Goal: Book appointment/travel/reservation

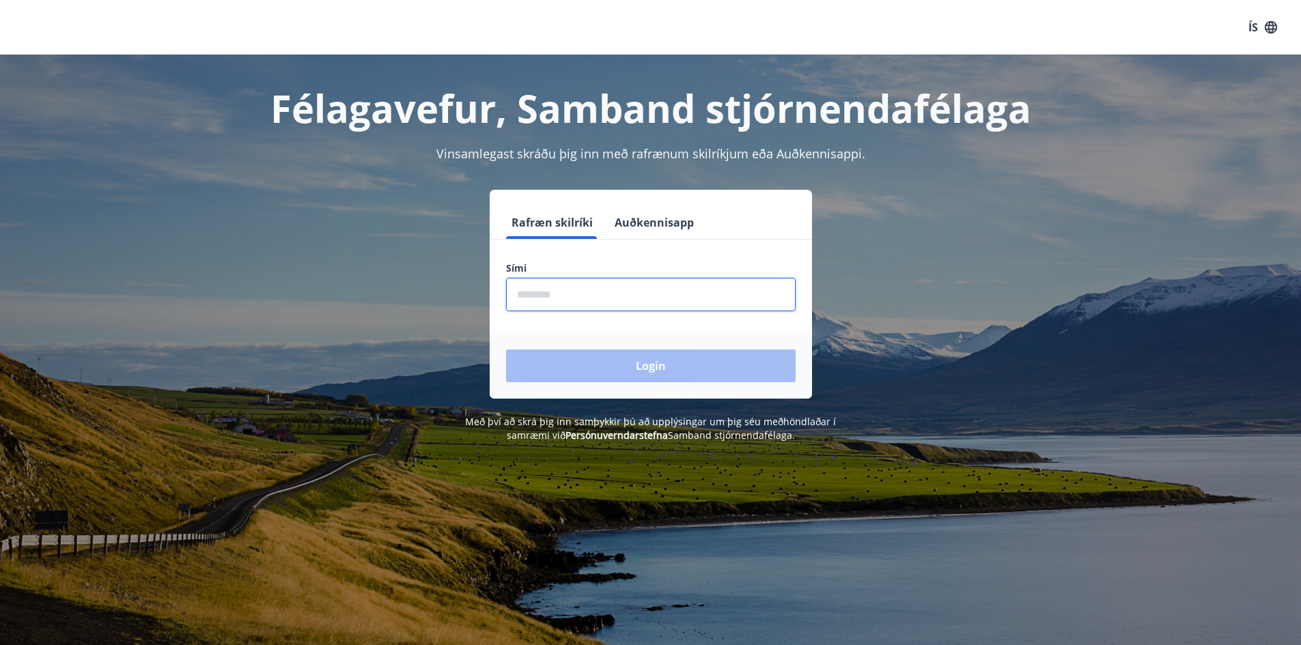
click at [563, 293] on input "phone" at bounding box center [651, 294] width 290 height 33
type input "********"
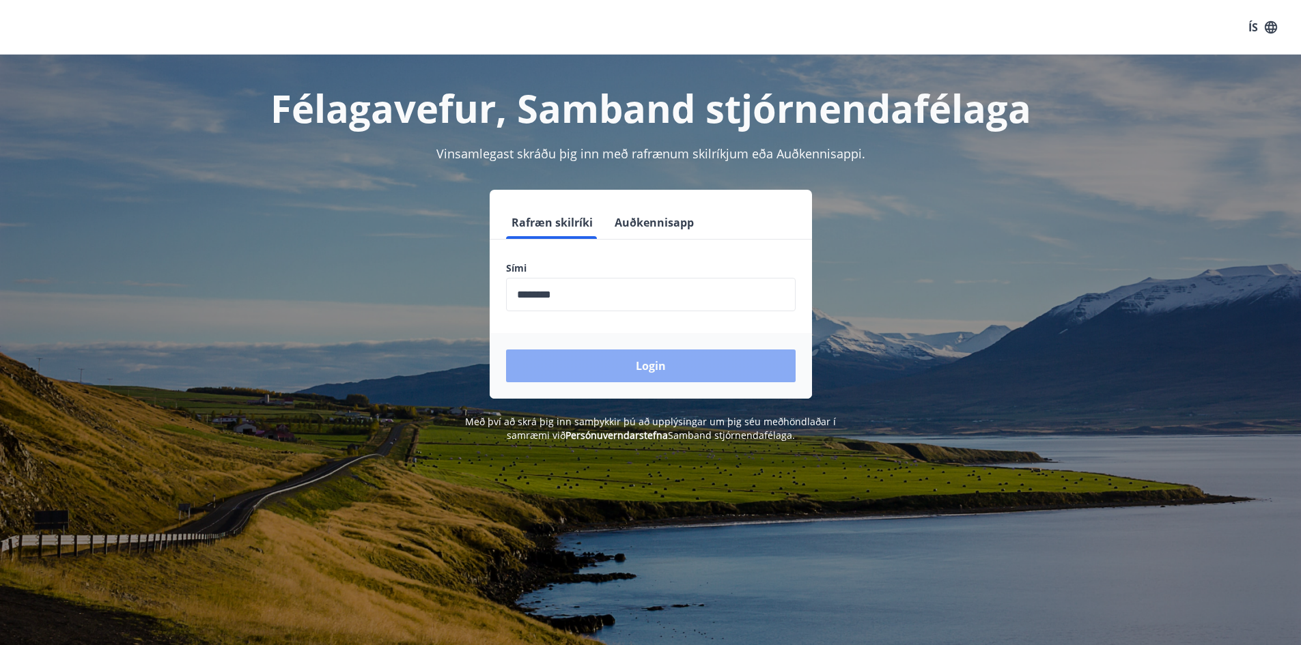
click at [630, 369] on button "Login" at bounding box center [651, 366] width 290 height 33
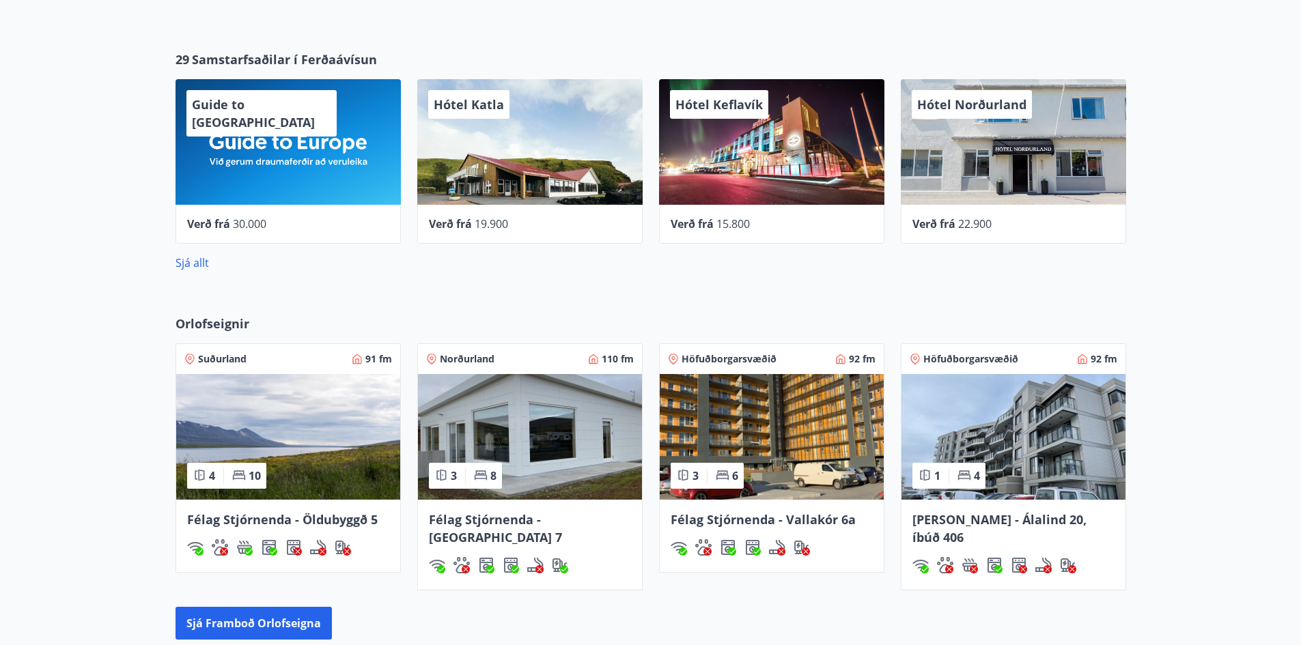
scroll to position [683, 0]
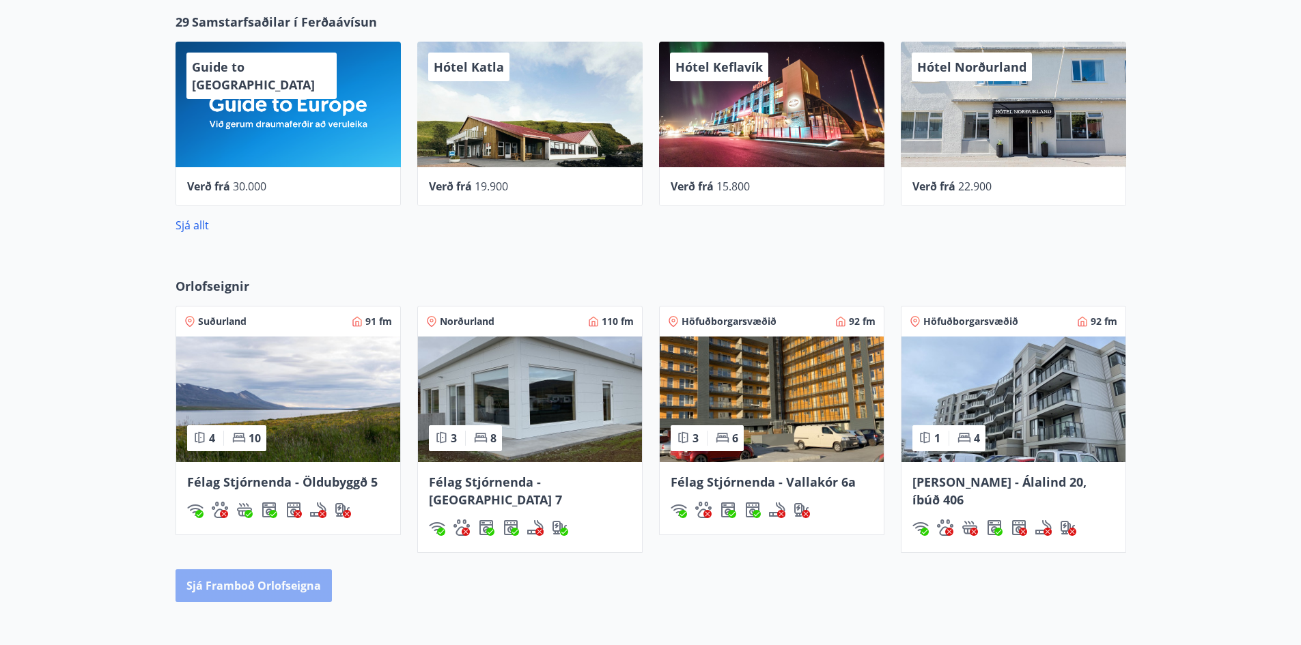
click at [254, 572] on button "Sjá framboð orlofseigna" at bounding box center [254, 586] width 156 height 33
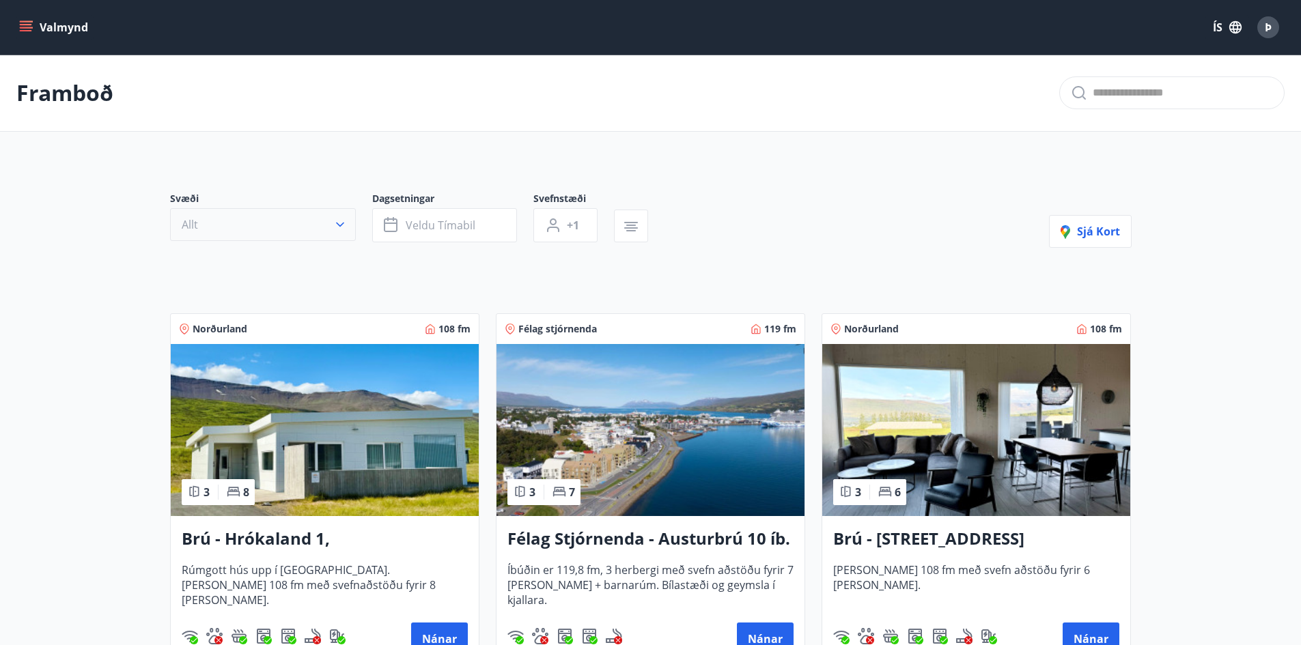
click at [310, 221] on button "Allt" at bounding box center [263, 224] width 186 height 33
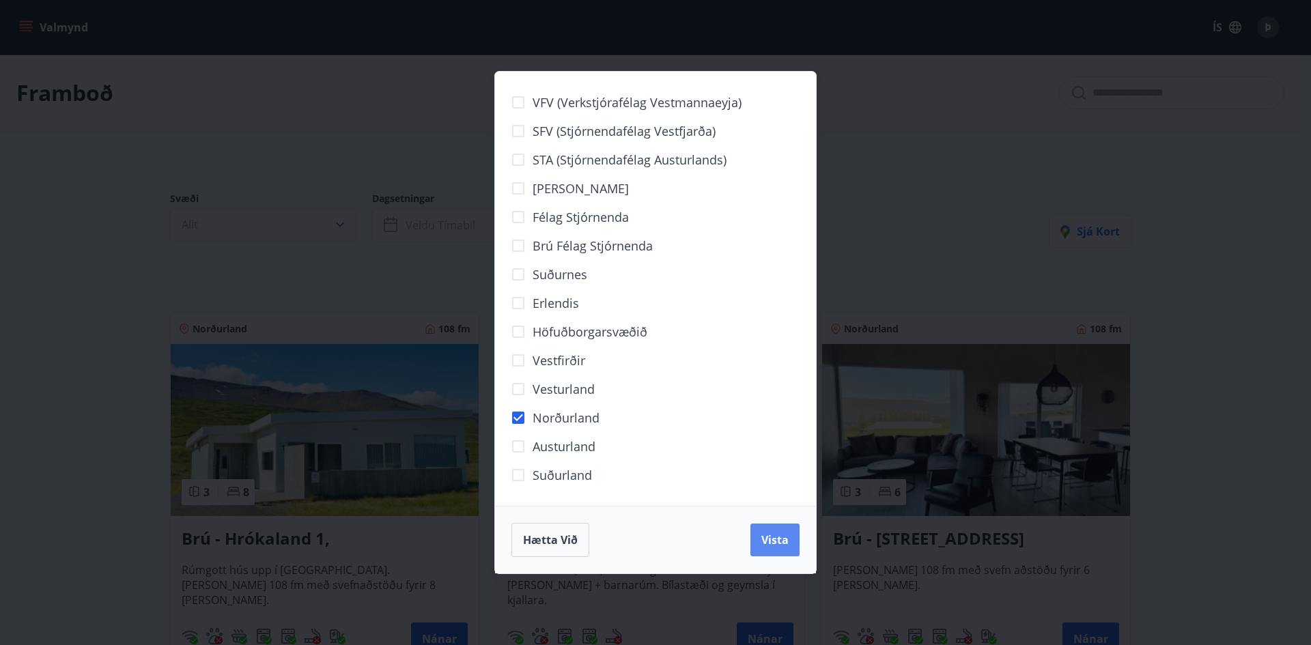
click at [773, 539] on span "Vista" at bounding box center [775, 540] width 27 height 15
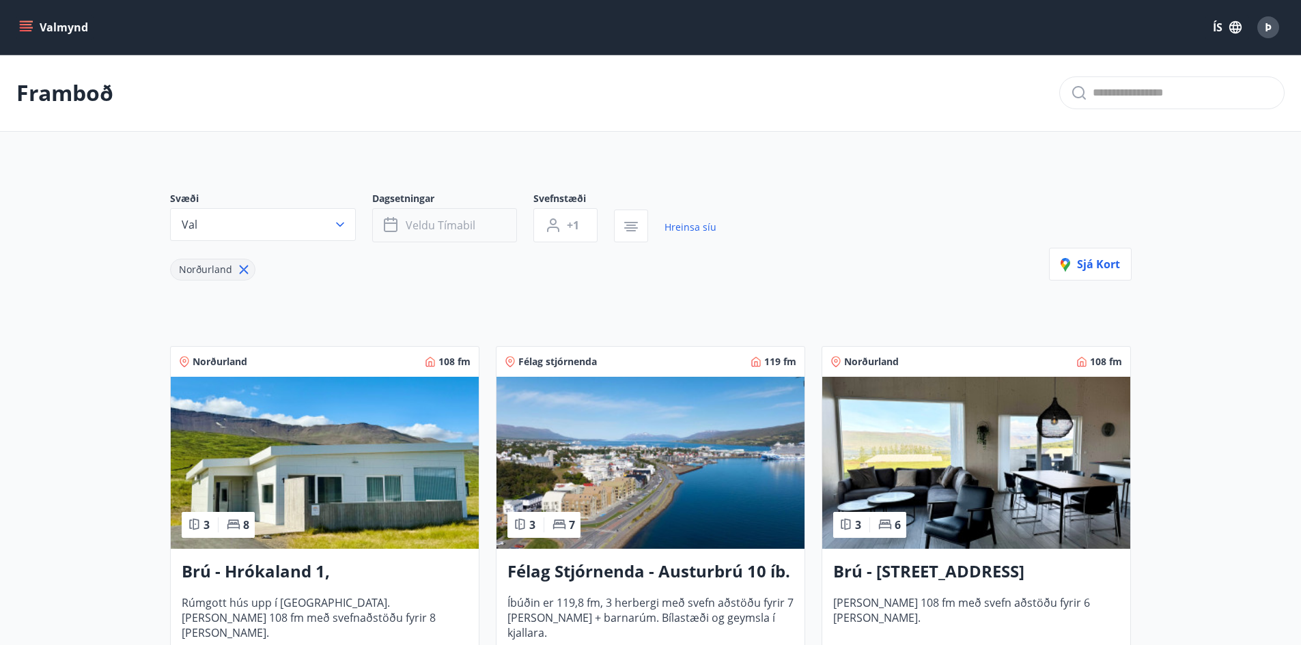
click at [459, 225] on span "Veldu tímabil" at bounding box center [441, 225] width 70 height 15
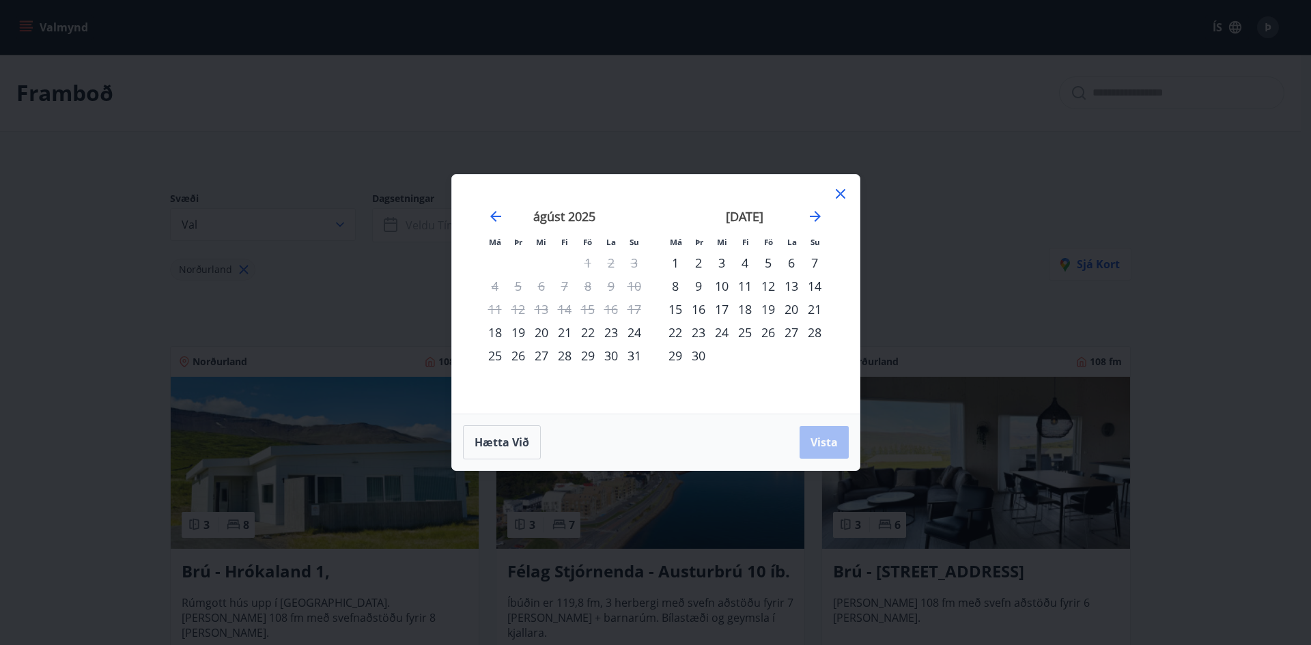
click at [585, 357] on div "29" at bounding box center [587, 355] width 23 height 23
click at [678, 260] on div "1" at bounding box center [675, 262] width 23 height 23
click at [817, 439] on span "Vista" at bounding box center [824, 442] width 27 height 15
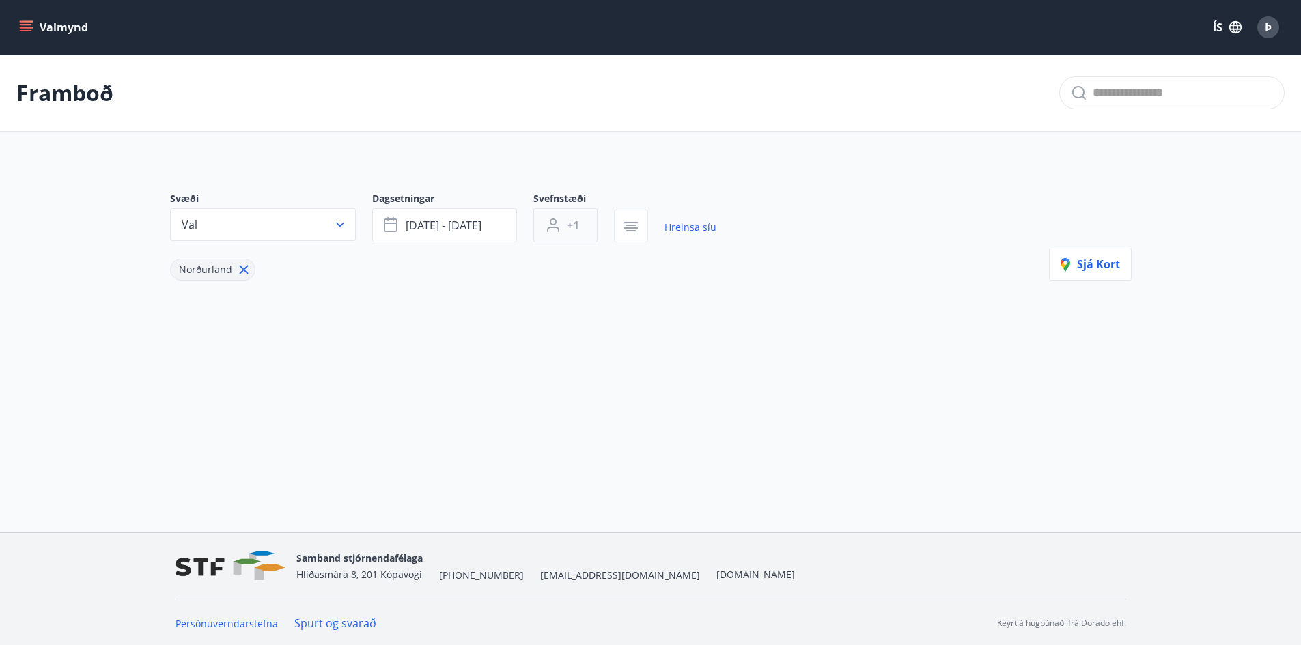
click at [562, 229] on button "+1" at bounding box center [565, 225] width 64 height 34
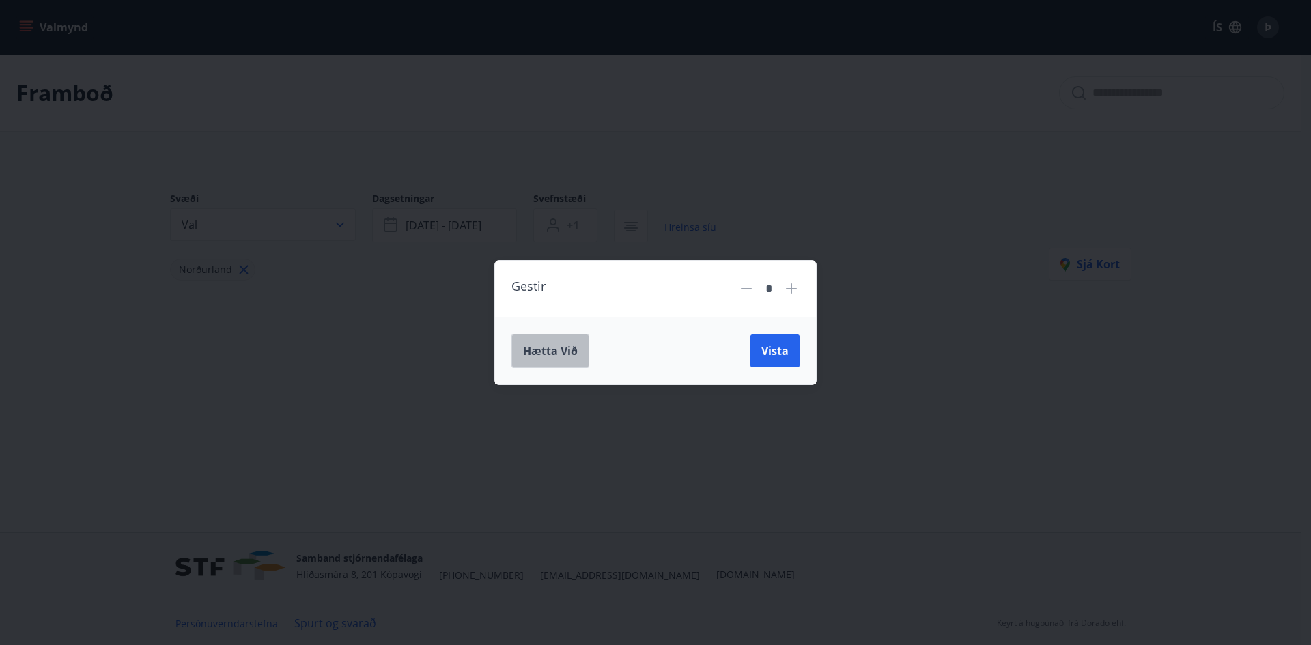
click at [523, 349] on button "Hætta við" at bounding box center [551, 351] width 78 height 34
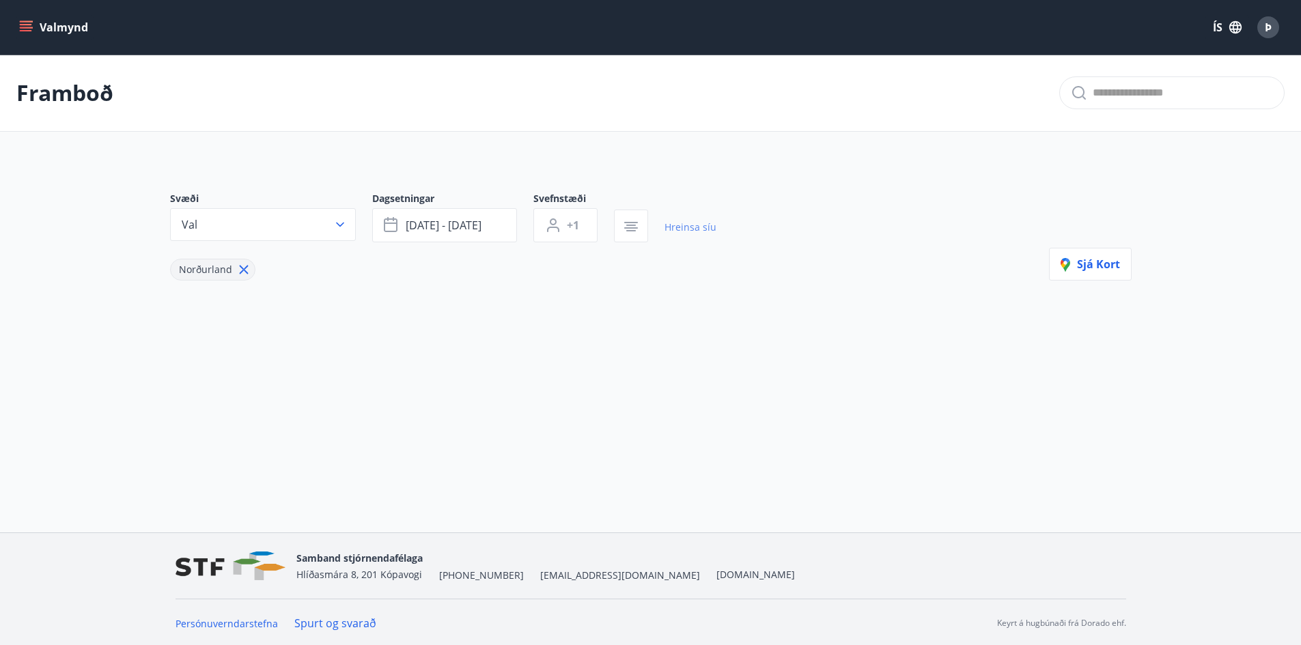
click at [688, 226] on link "Hreinsa síu" at bounding box center [691, 227] width 52 height 30
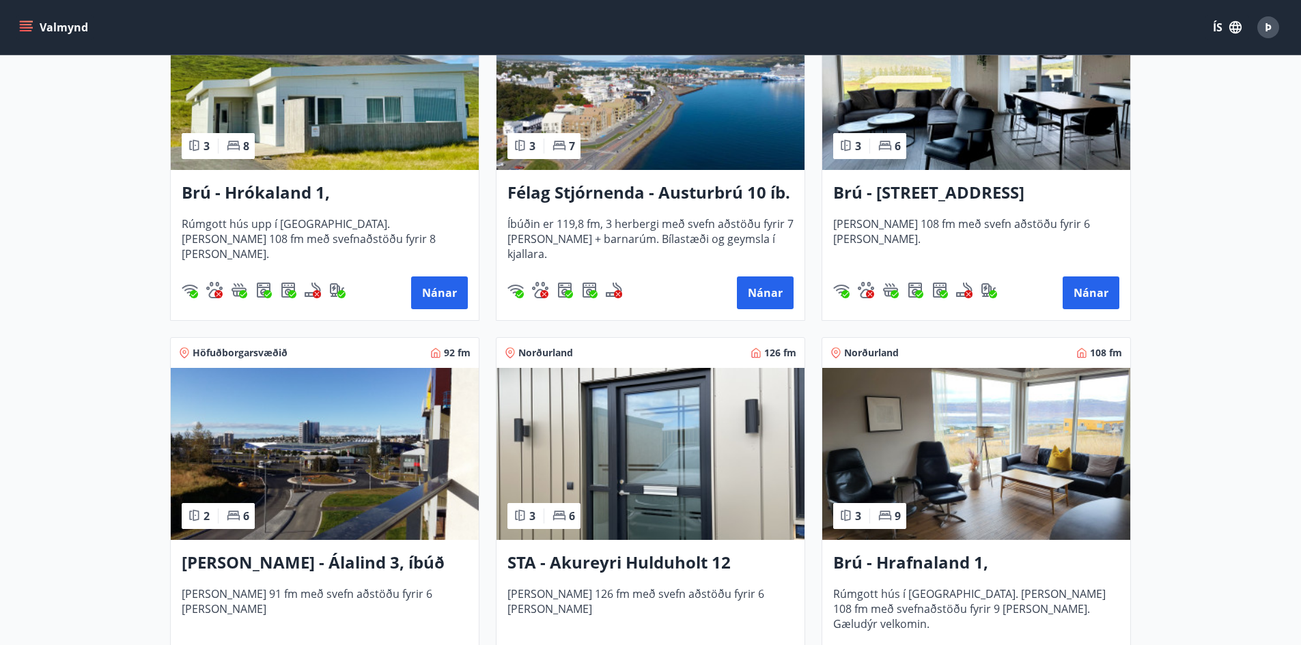
scroll to position [68, 0]
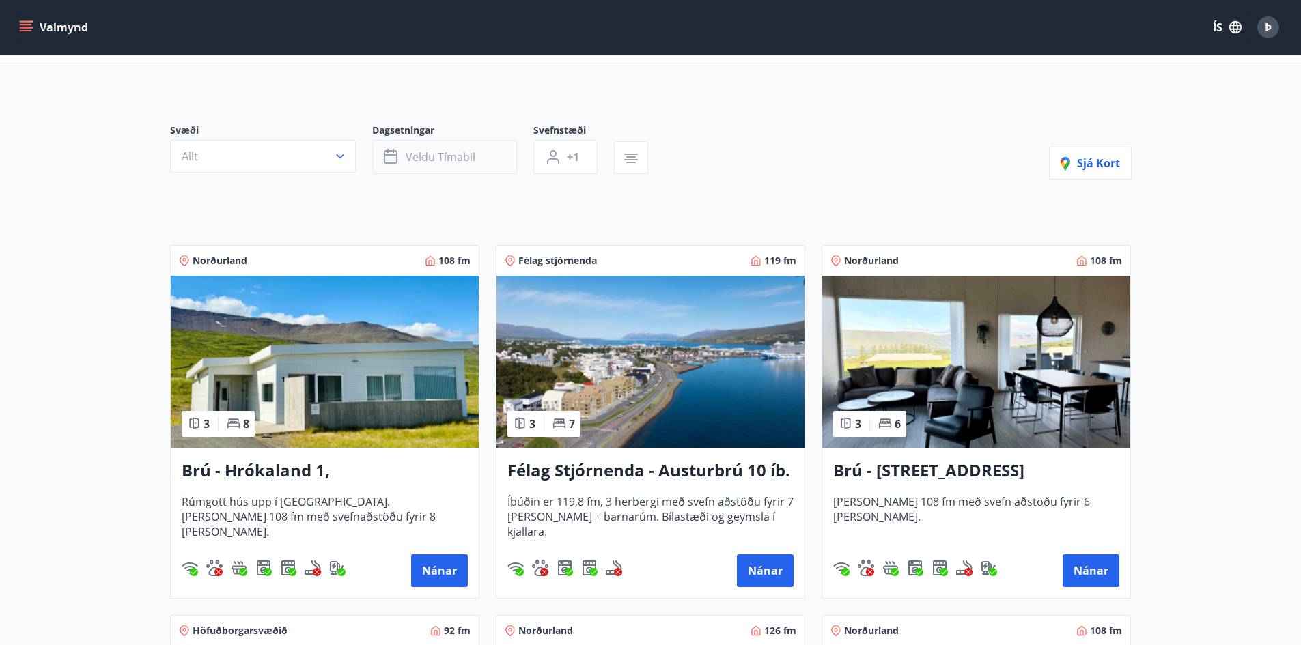
click at [436, 153] on span "Veldu tímabil" at bounding box center [441, 157] width 70 height 15
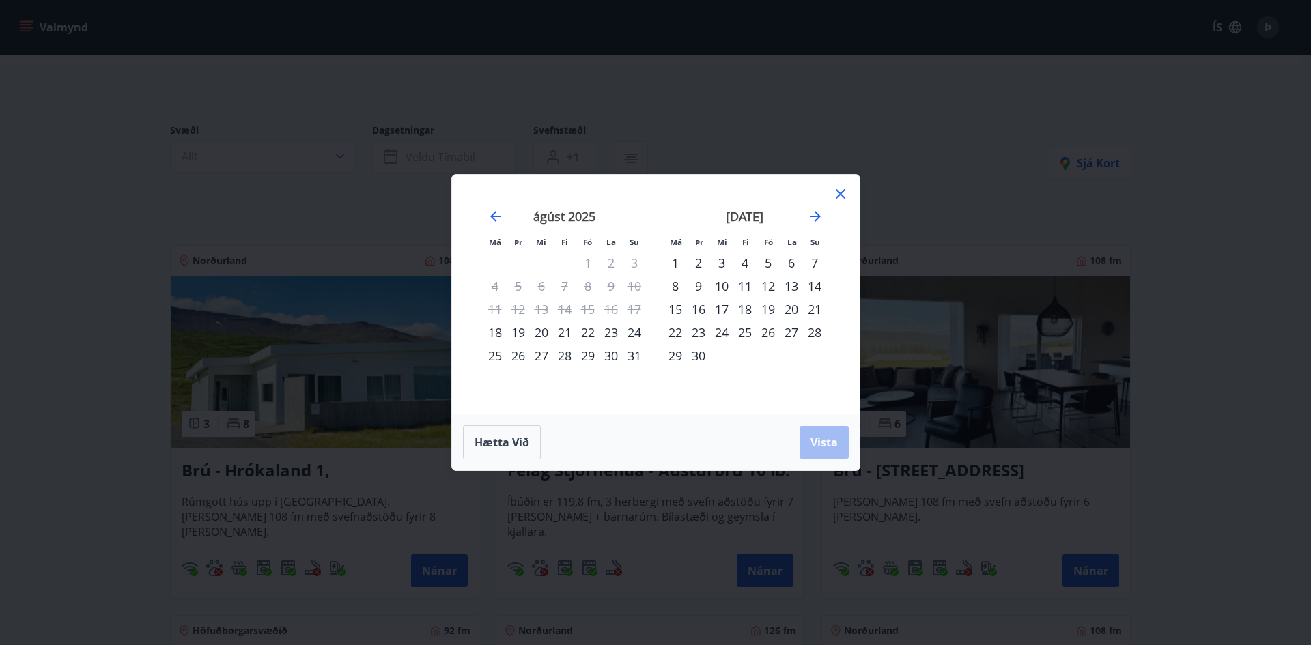
click at [835, 193] on icon at bounding box center [841, 194] width 16 height 16
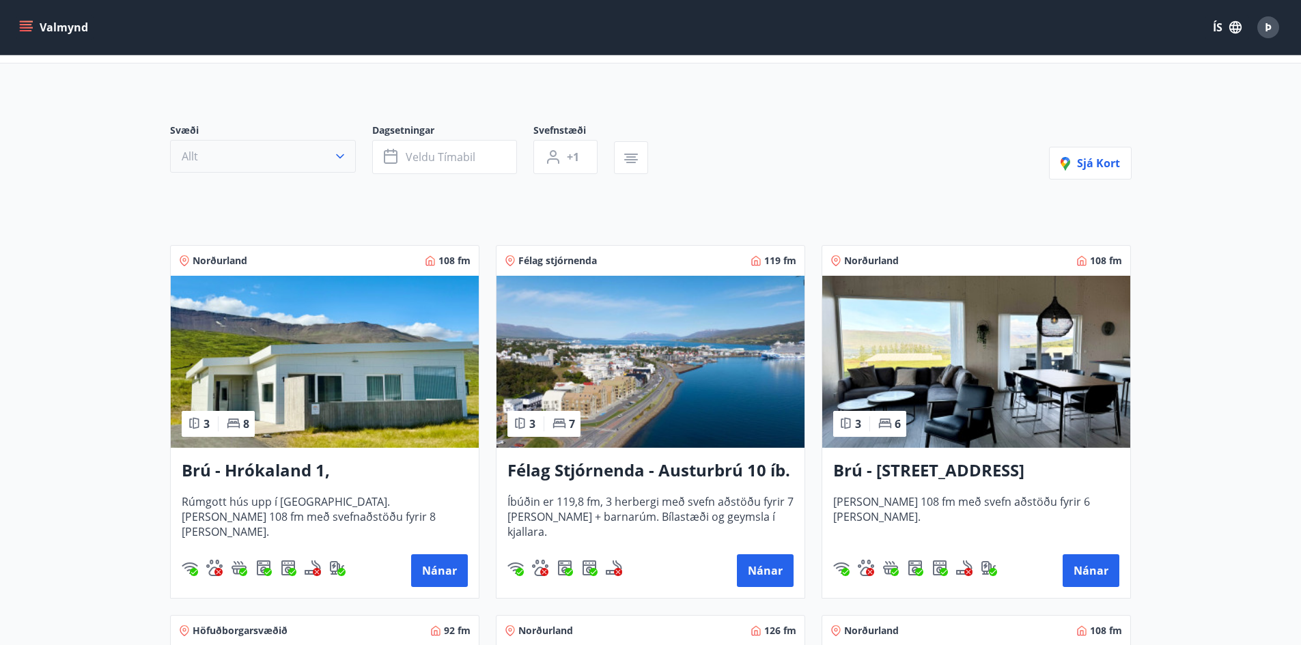
click at [253, 162] on button "Allt" at bounding box center [263, 156] width 186 height 33
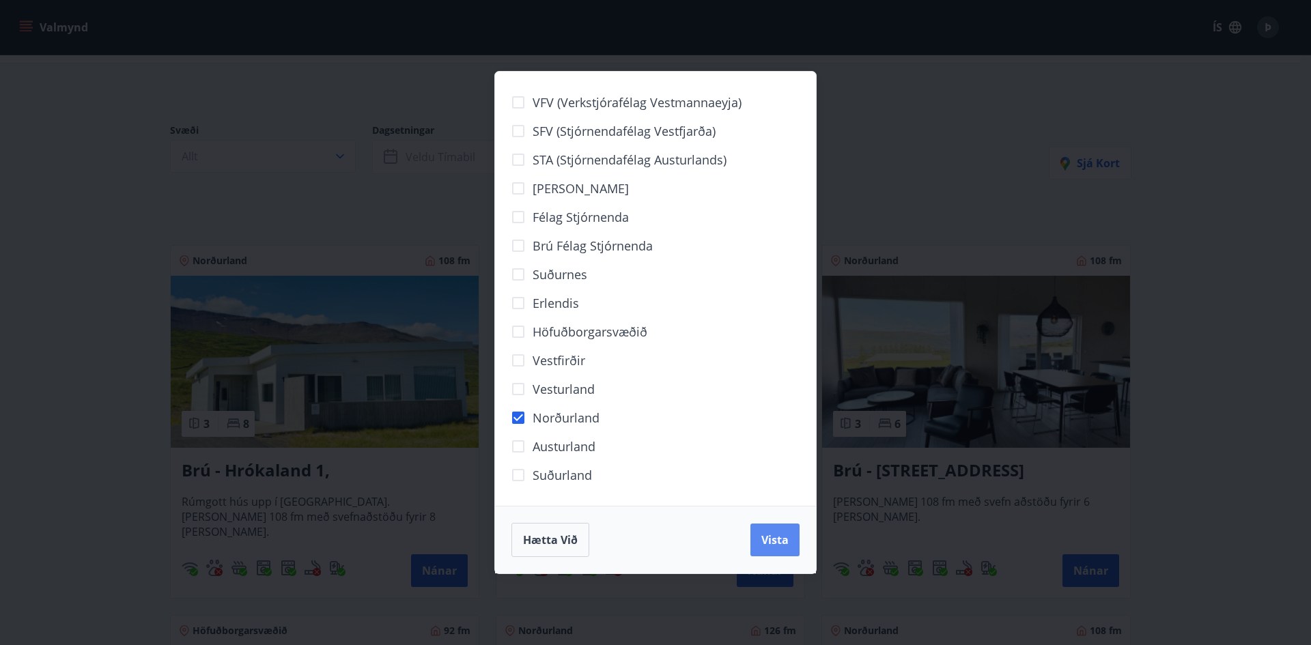
click at [769, 529] on button "Vista" at bounding box center [775, 540] width 49 height 33
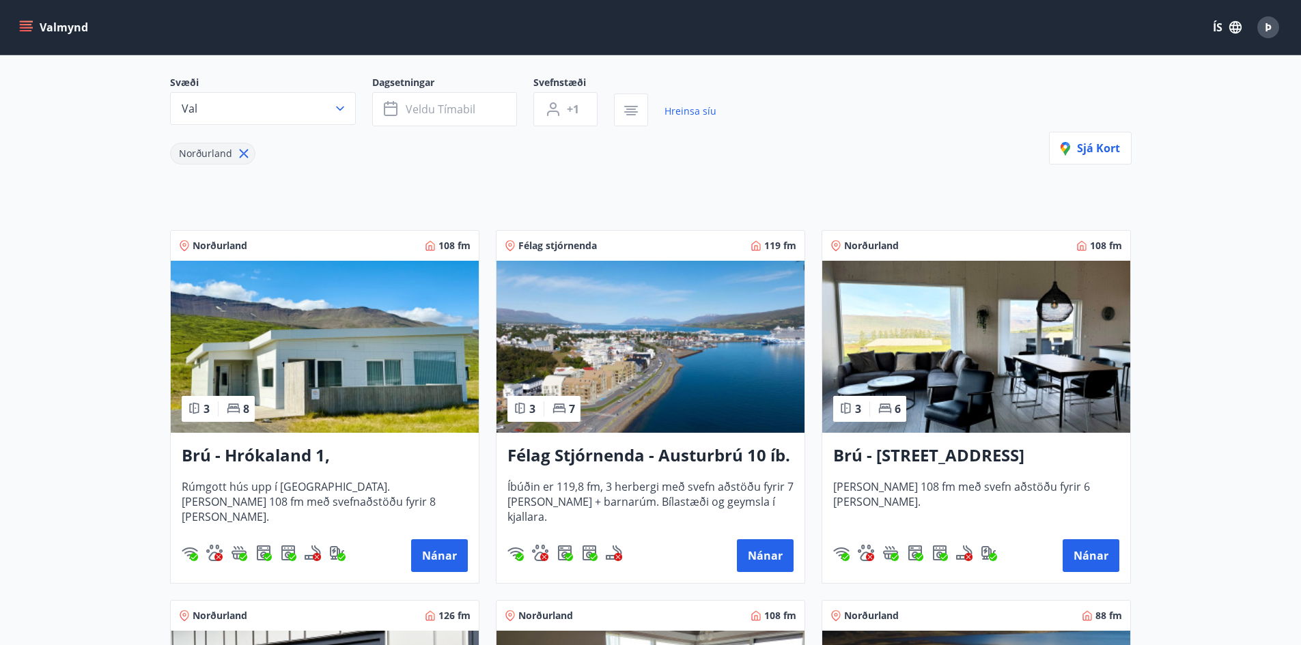
scroll to position [205, 0]
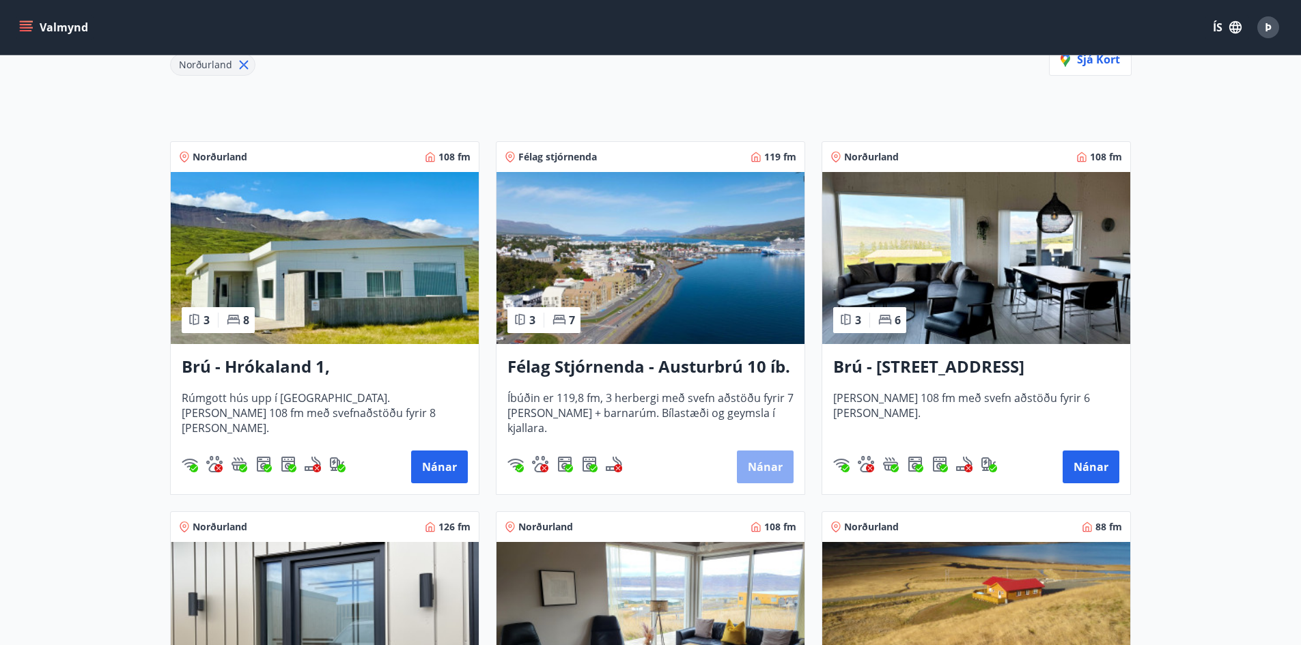
click at [768, 469] on button "Nánar" at bounding box center [765, 467] width 57 height 33
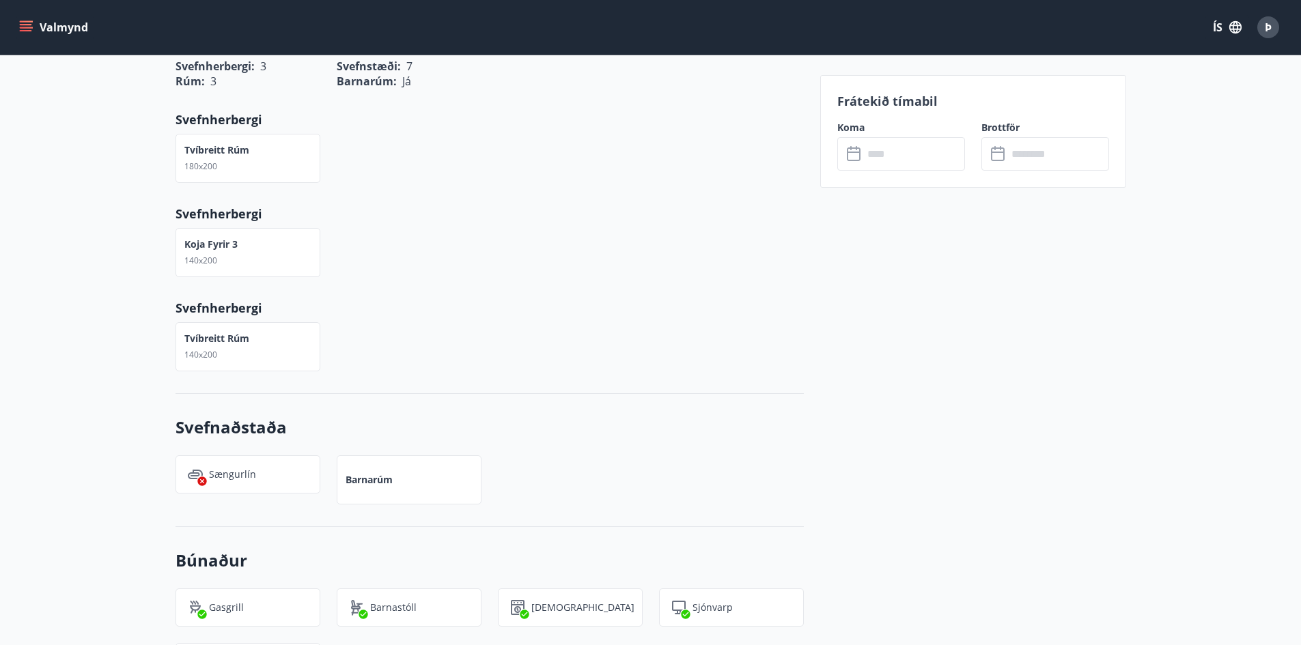
scroll to position [410, 0]
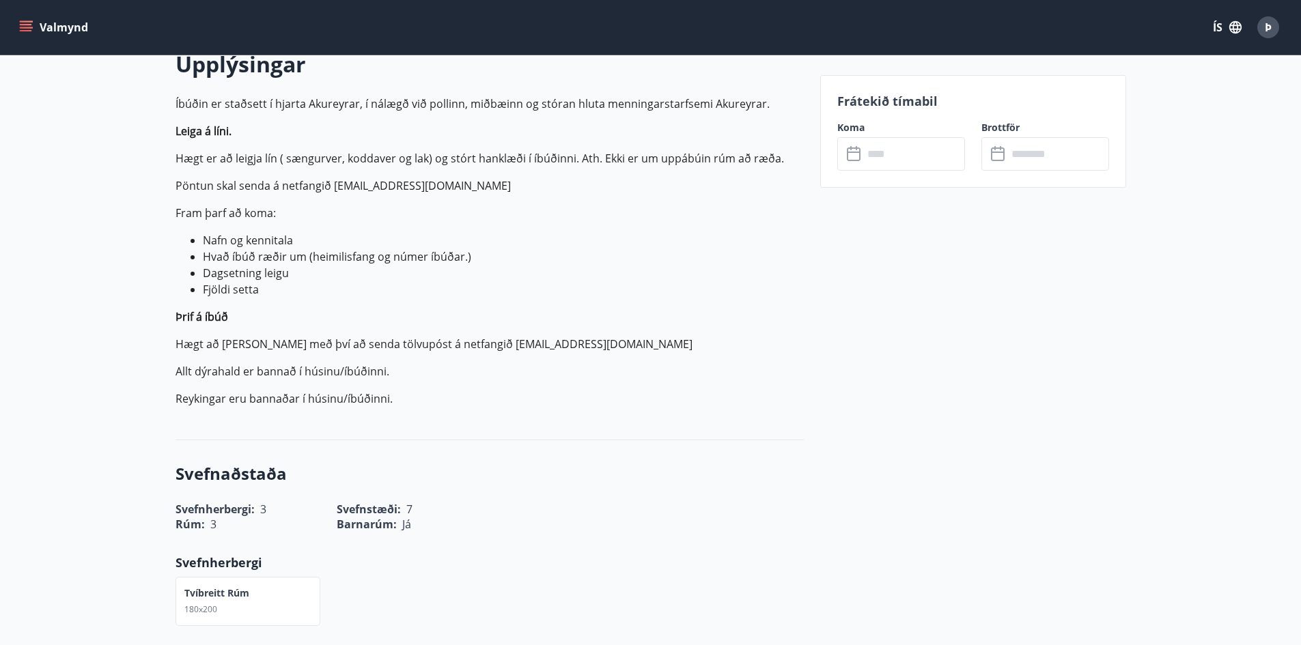
click at [893, 154] on input "text" at bounding box center [914, 153] width 102 height 33
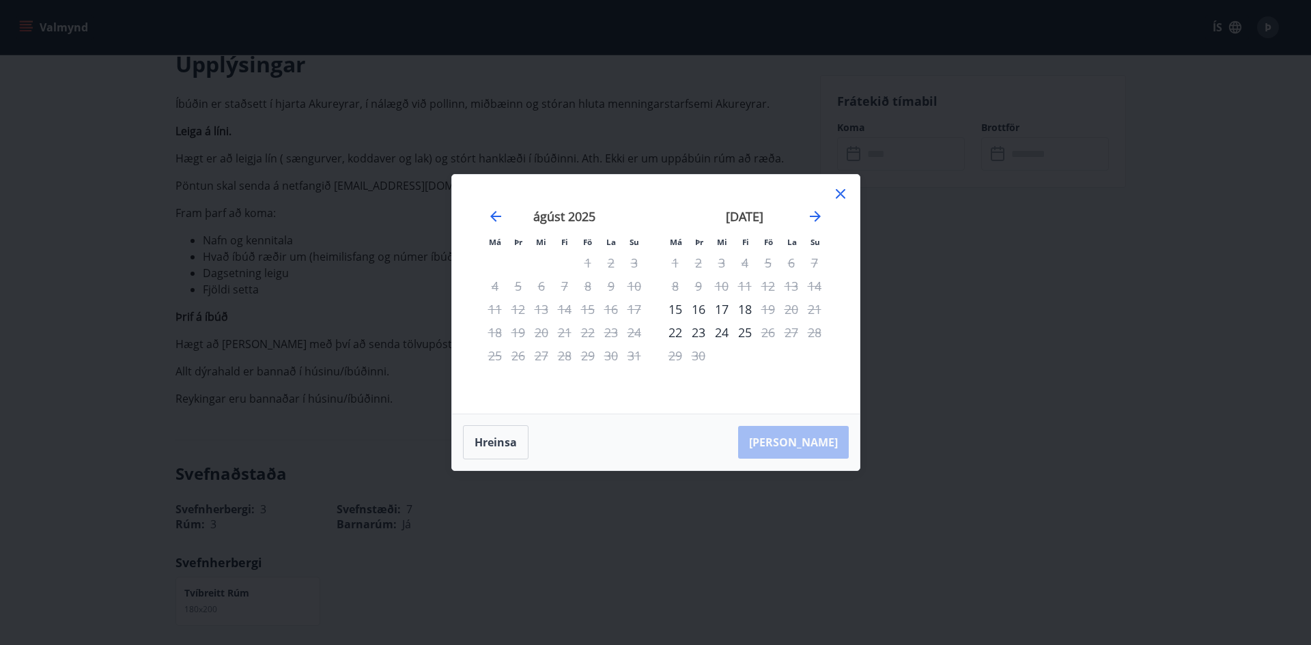
click at [838, 192] on icon at bounding box center [841, 194] width 10 height 10
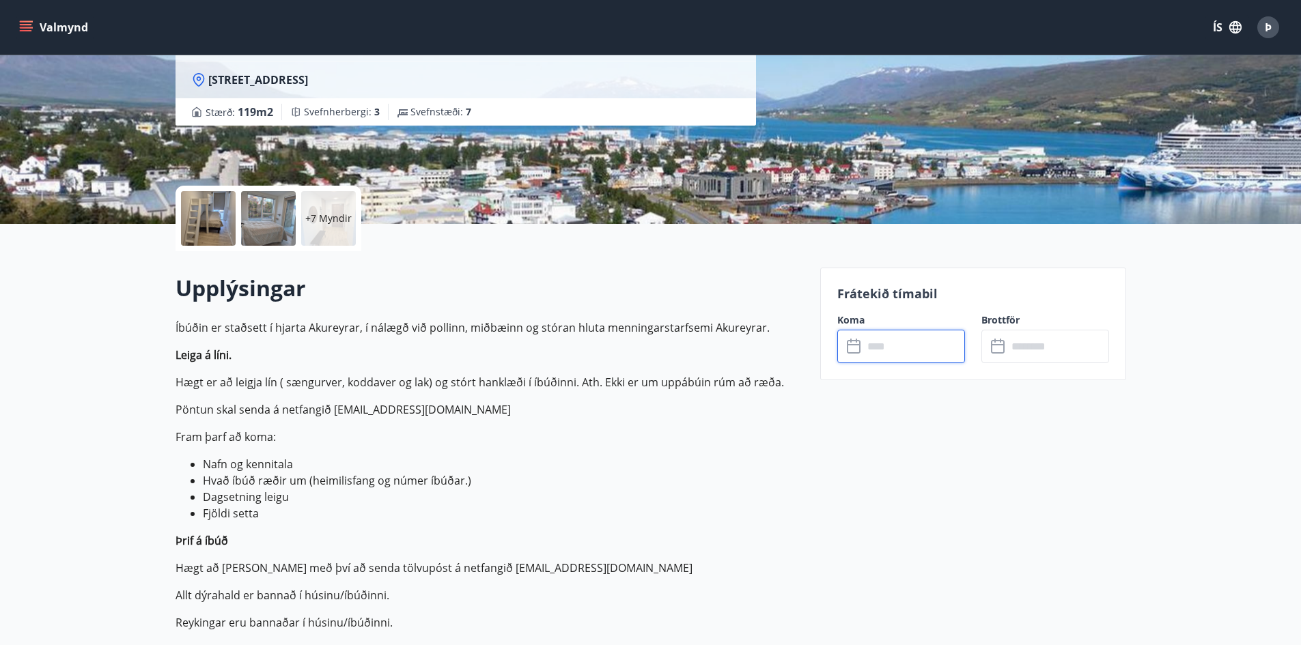
scroll to position [0, 0]
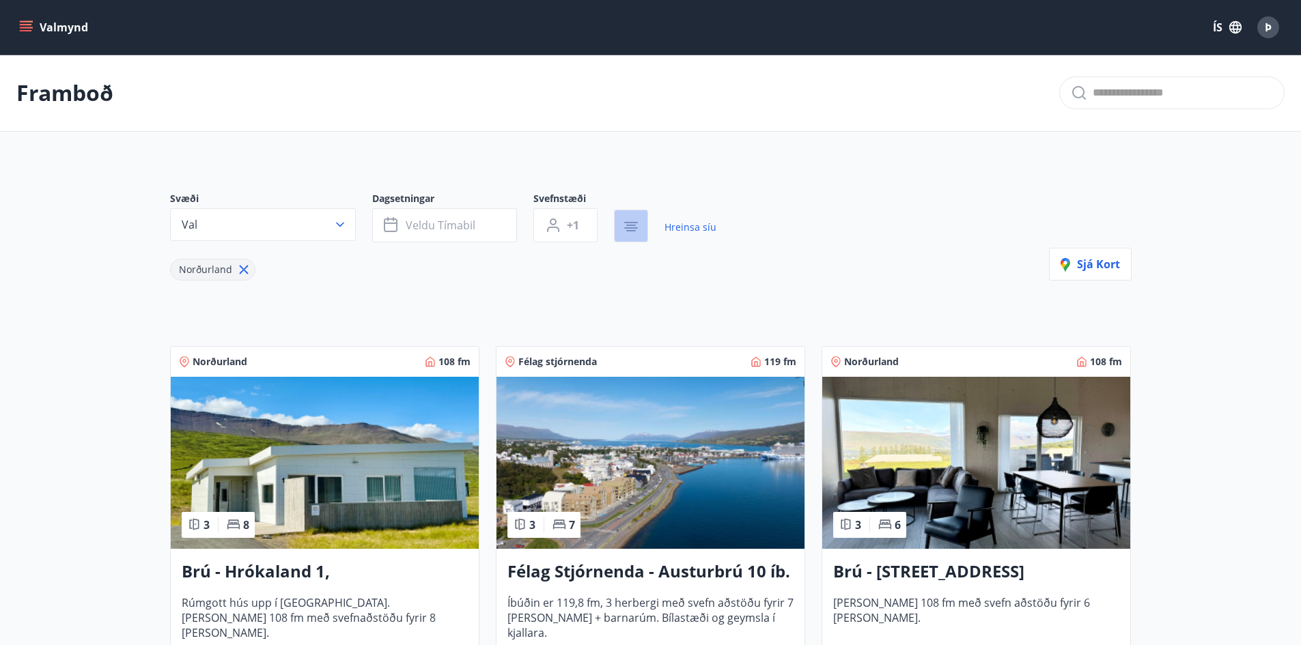
click at [640, 229] on button "button" at bounding box center [631, 226] width 34 height 33
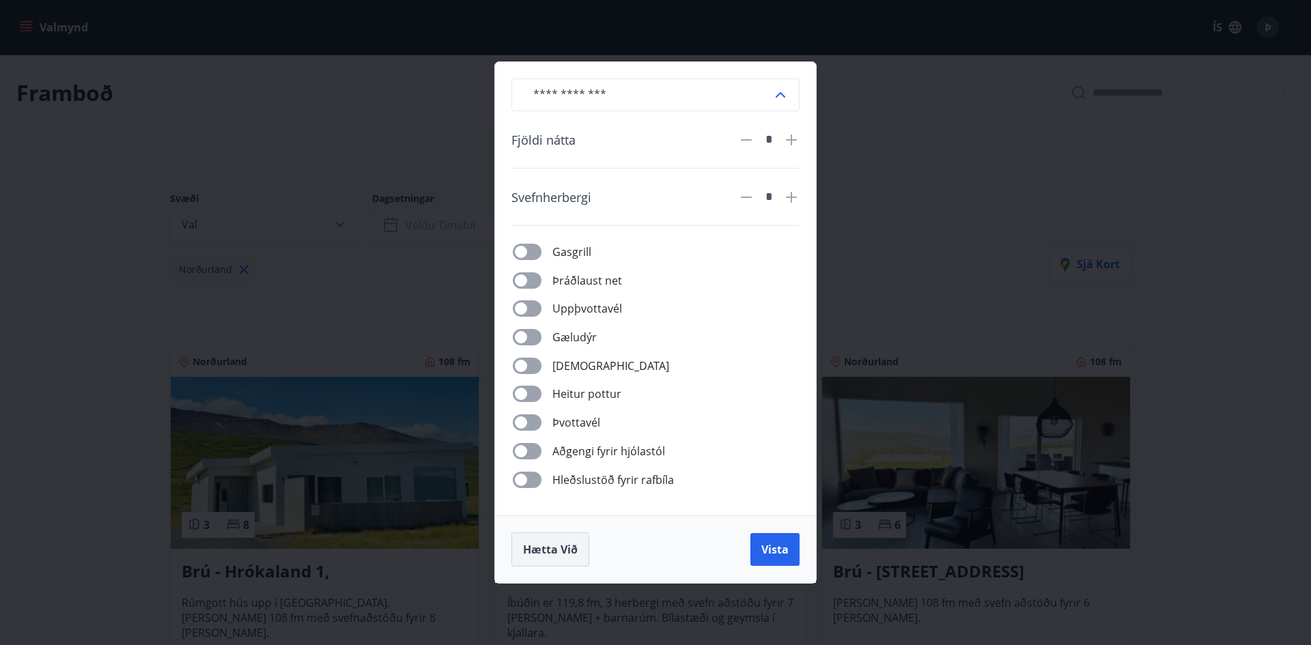
click at [516, 551] on button "Hætta við" at bounding box center [551, 550] width 78 height 34
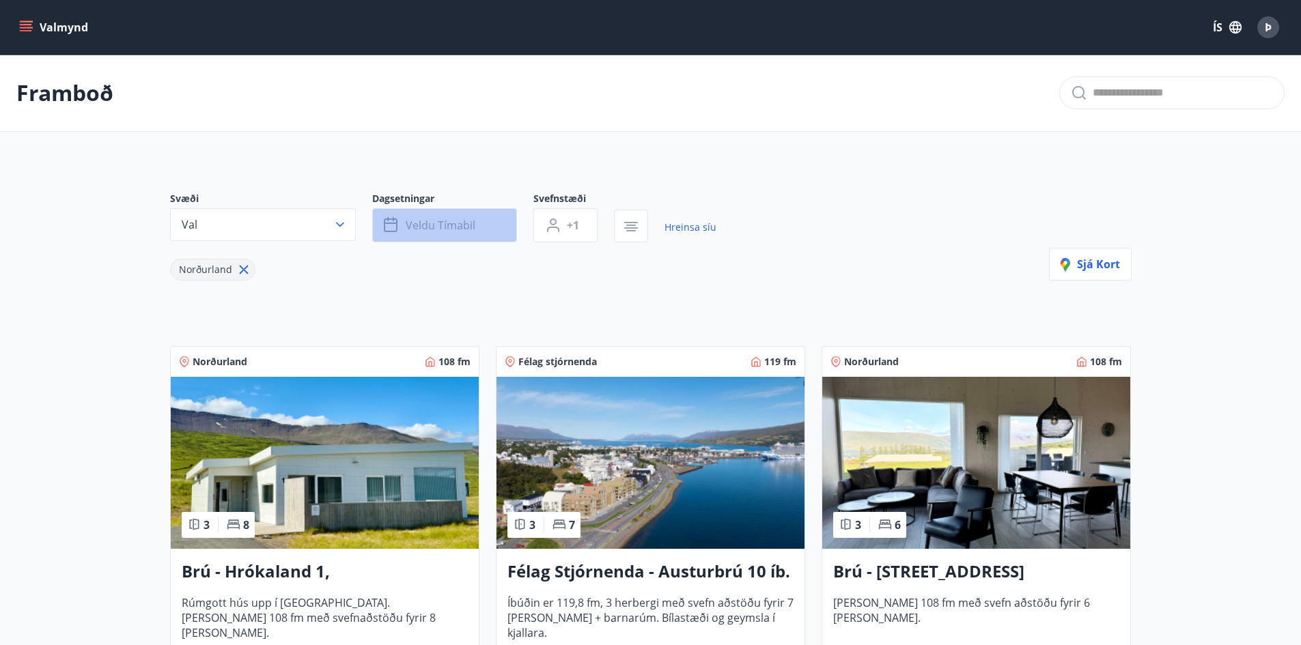
click at [473, 229] on span "Veldu tímabil" at bounding box center [441, 225] width 70 height 15
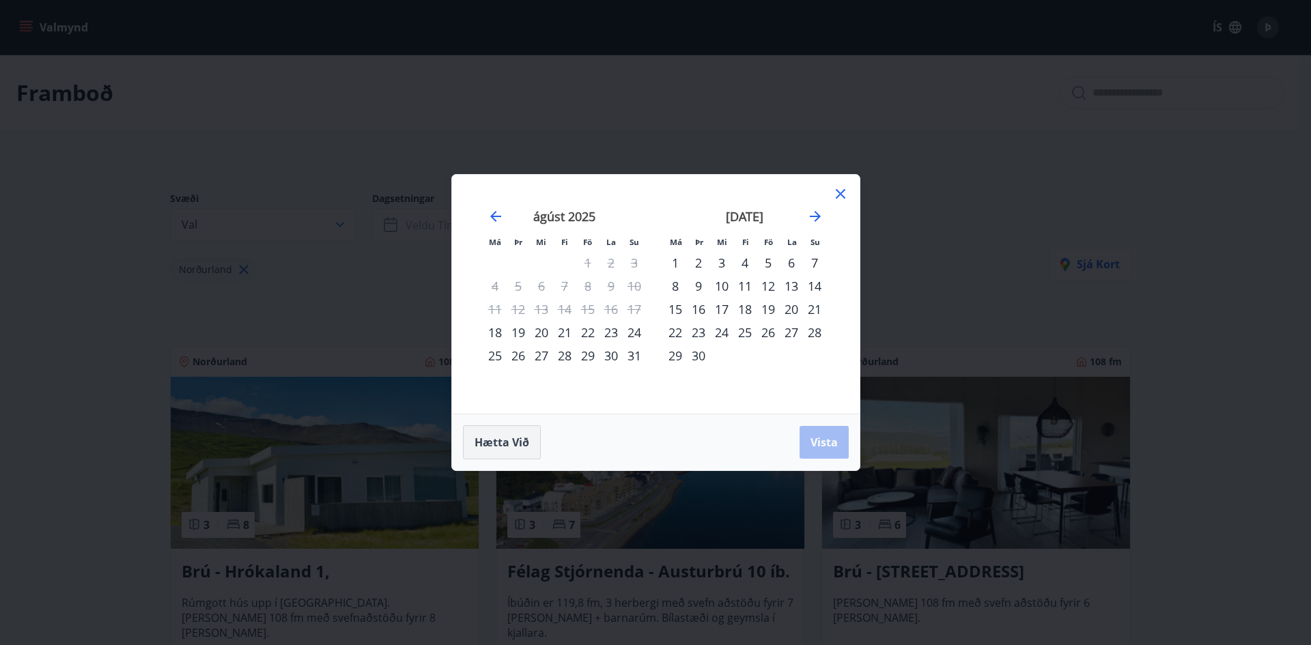
click at [507, 449] on span "Hætta við" at bounding box center [502, 442] width 55 height 15
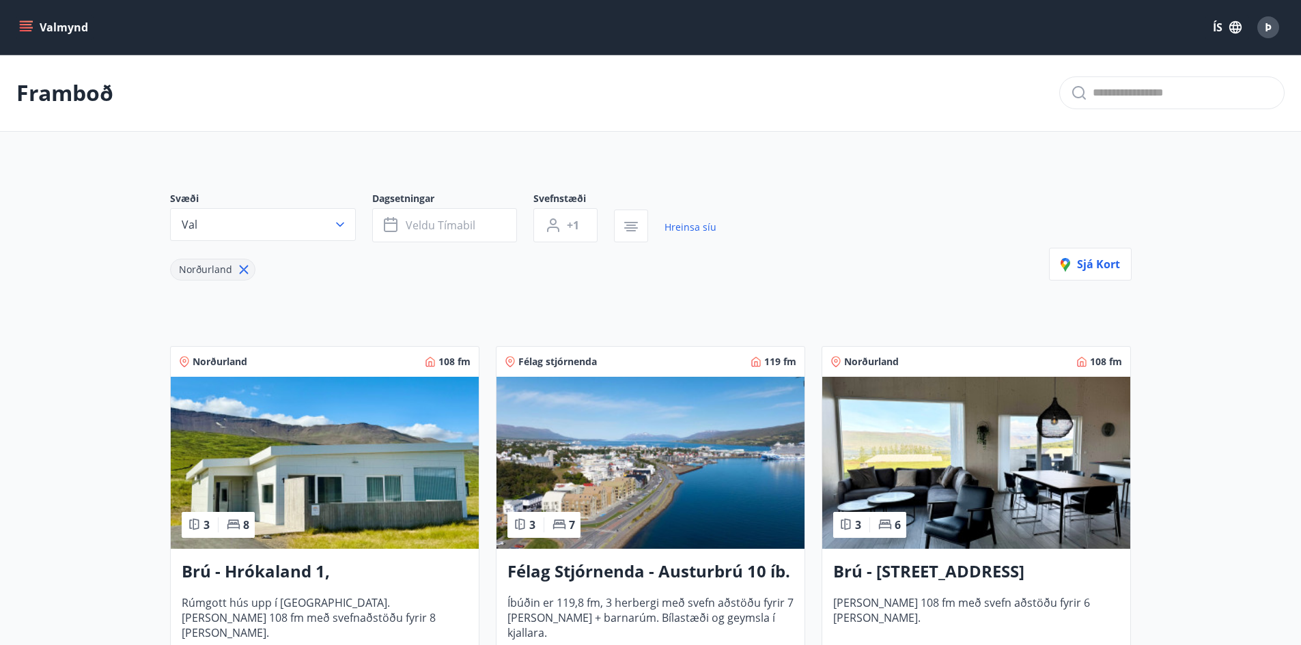
click at [21, 26] on icon "menu" at bounding box center [26, 27] width 14 height 14
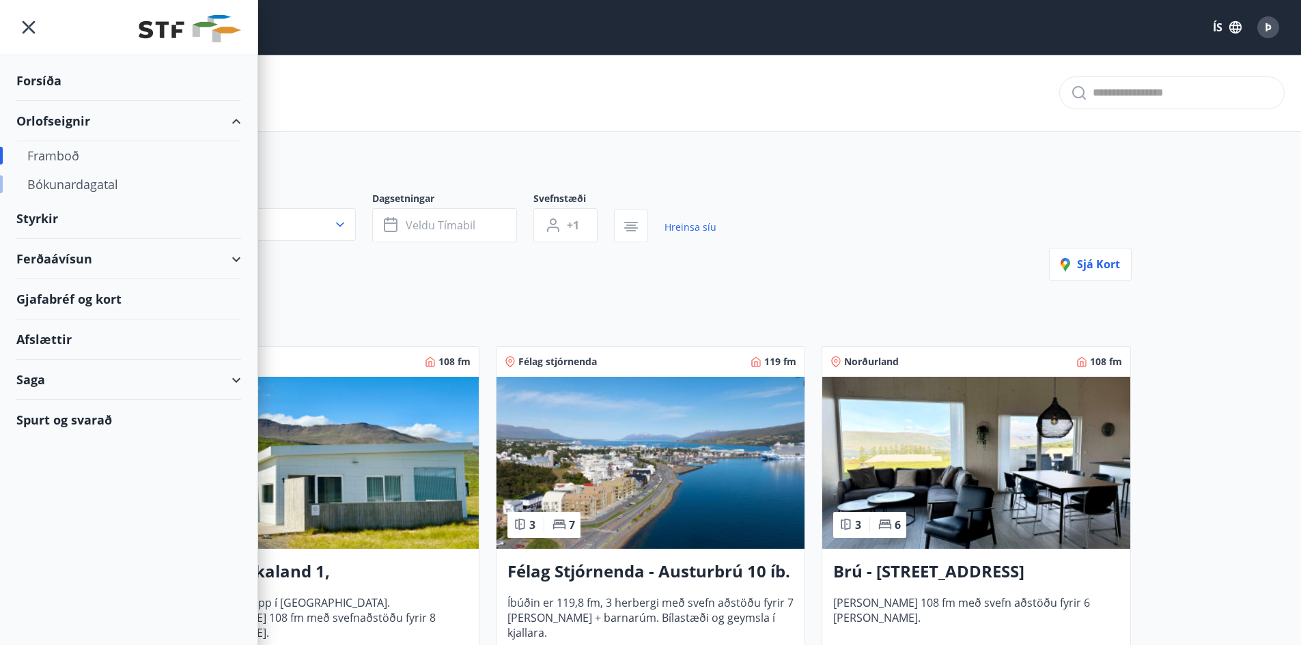
click at [74, 184] on div "Bókunardagatal" at bounding box center [128, 184] width 203 height 29
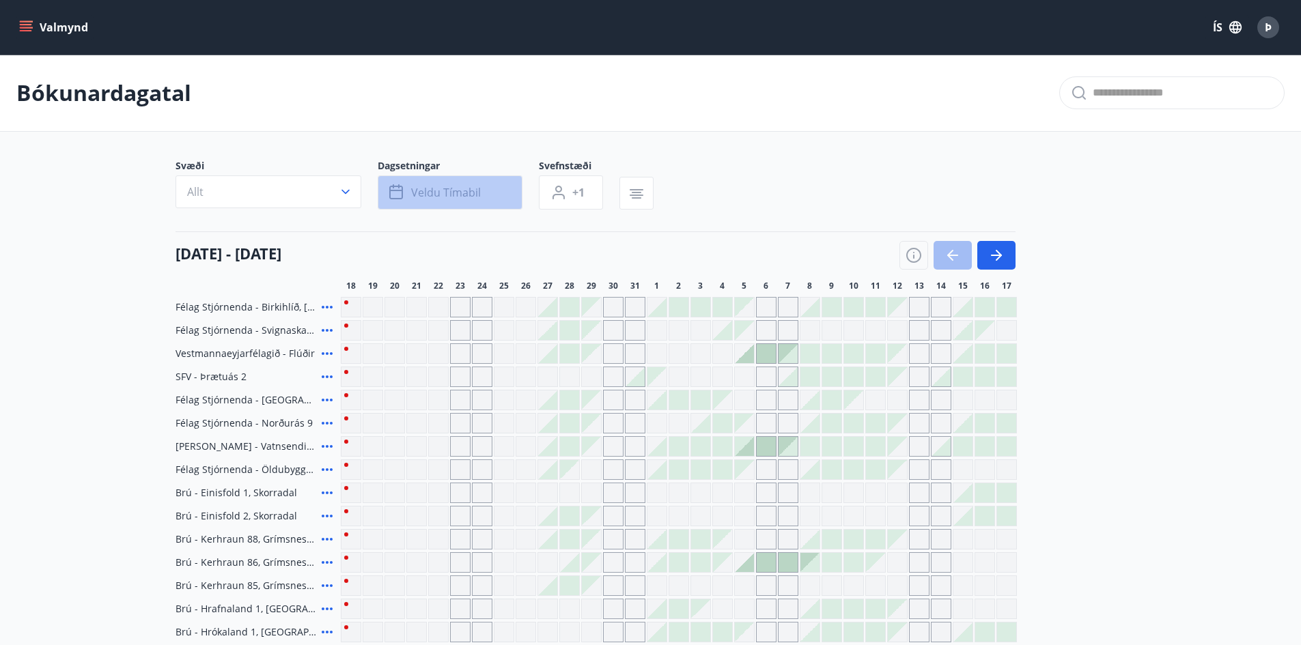
click at [456, 186] on span "Veldu tímabil" at bounding box center [446, 192] width 70 height 15
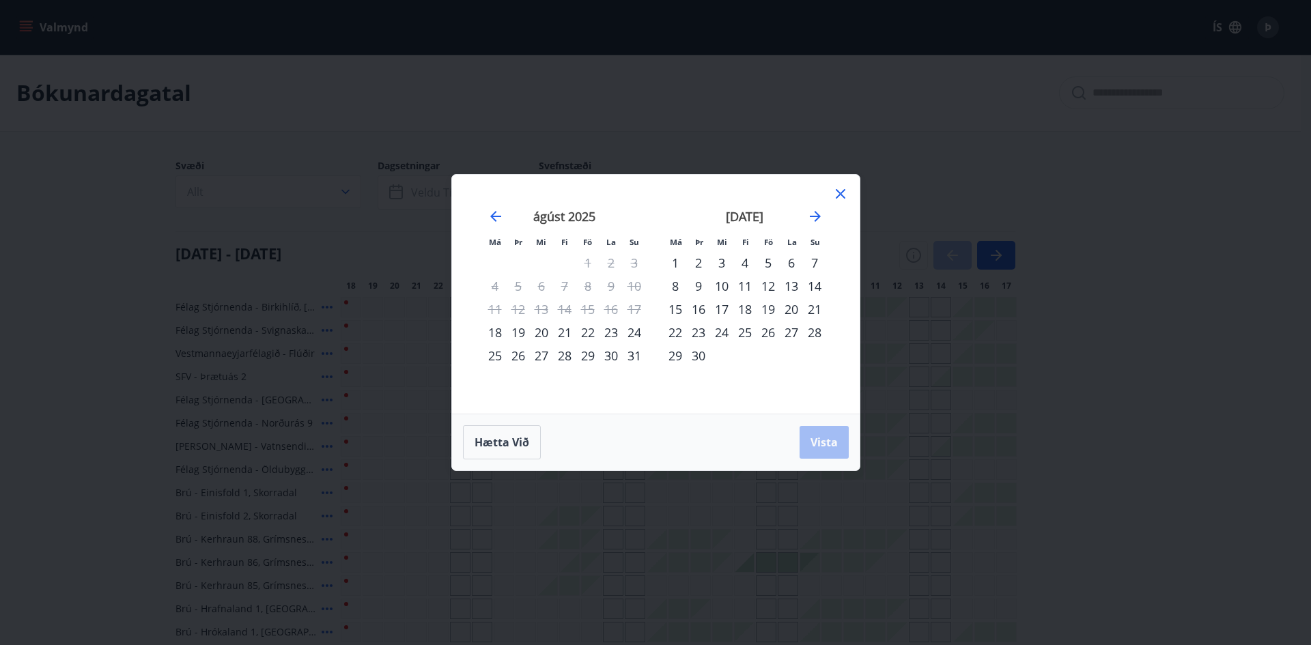
click at [75, 148] on div "Má Þr Mi Fi Fö La Su Má Þr Mi Fi Fö La Su [DATE] 1 2 3 4 5 6 7 8 9 10 11 12 13 …" at bounding box center [655, 322] width 1311 height 645
drag, startPoint x: 838, startPoint y: 195, endPoint x: 529, endPoint y: 147, distance: 312.4
click at [837, 195] on icon at bounding box center [841, 194] width 16 height 16
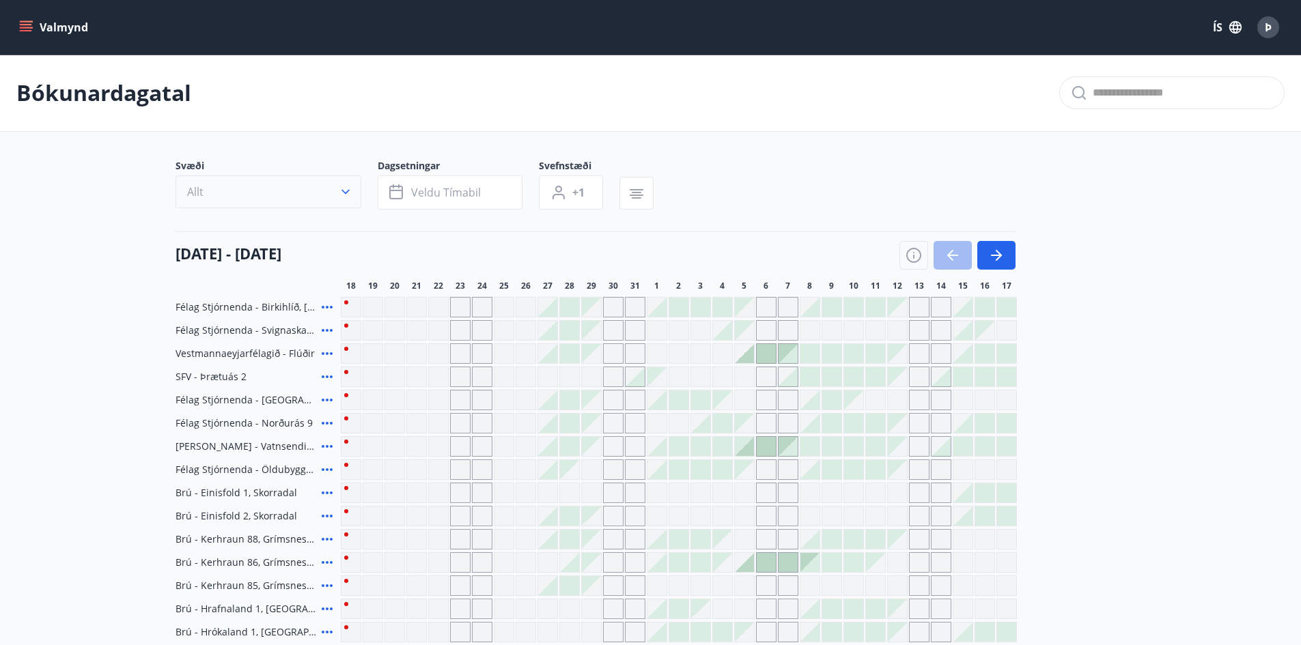
click at [225, 197] on button "Allt" at bounding box center [269, 192] width 186 height 33
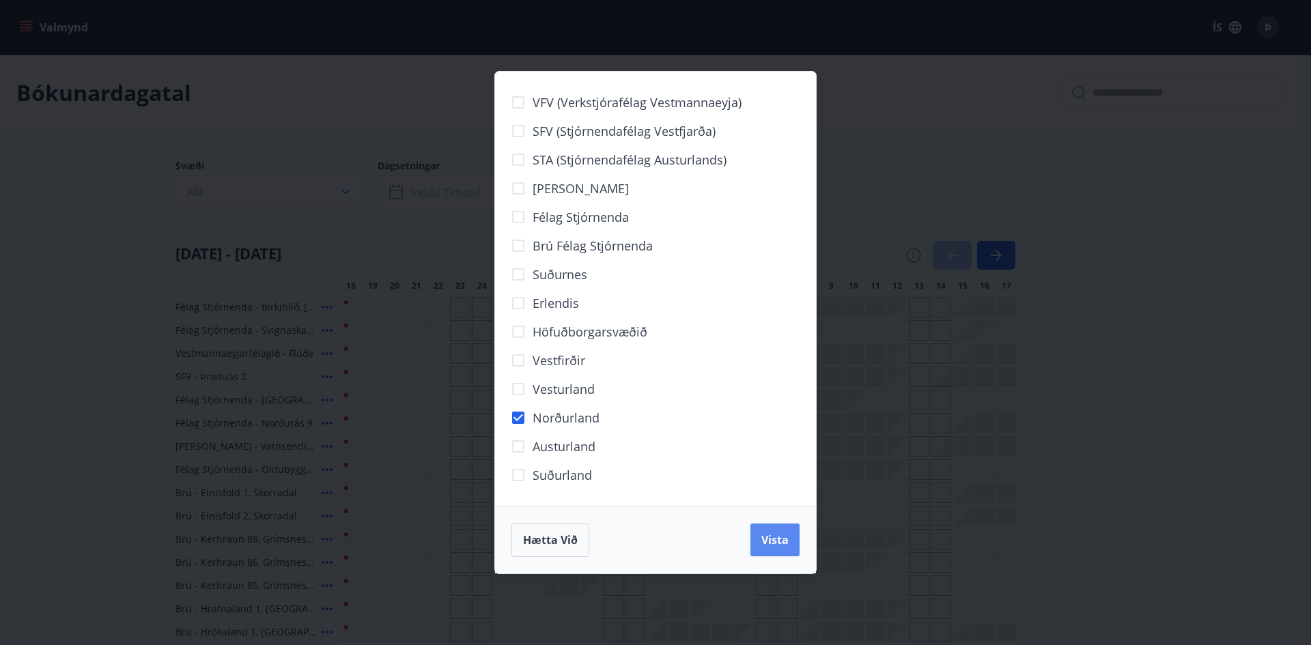
click at [784, 540] on span "Vista" at bounding box center [775, 540] width 27 height 15
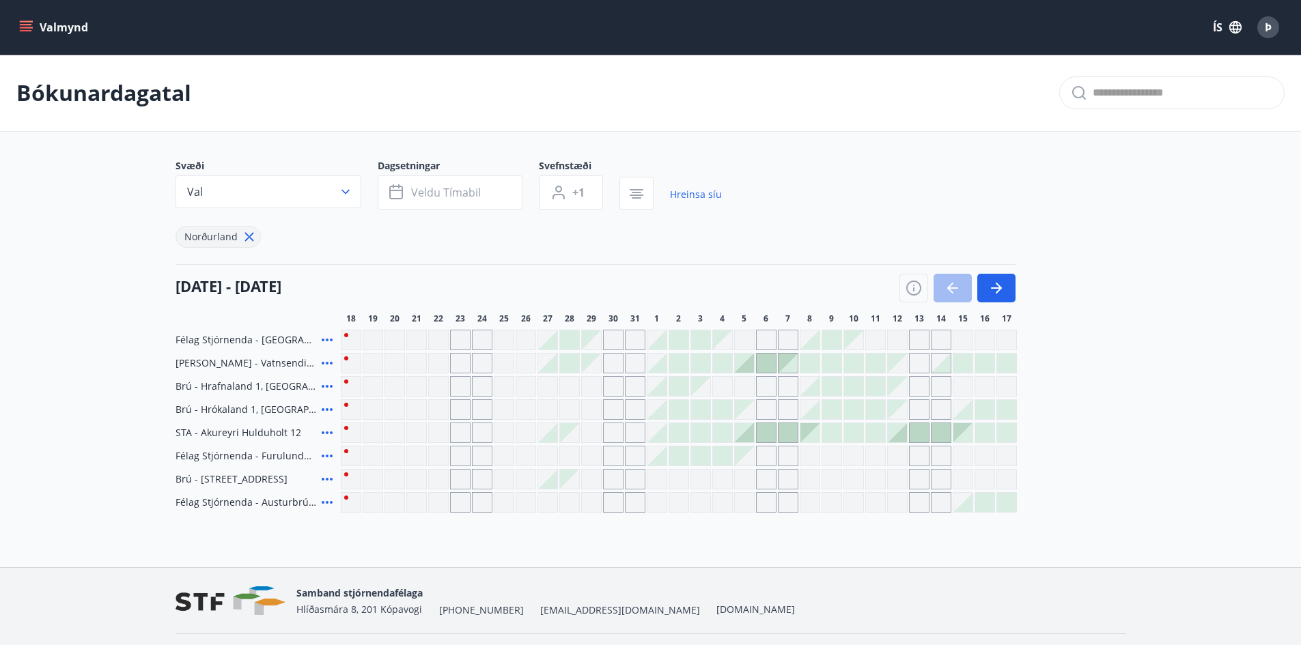
click at [322, 433] on icon at bounding box center [327, 433] width 11 height 3
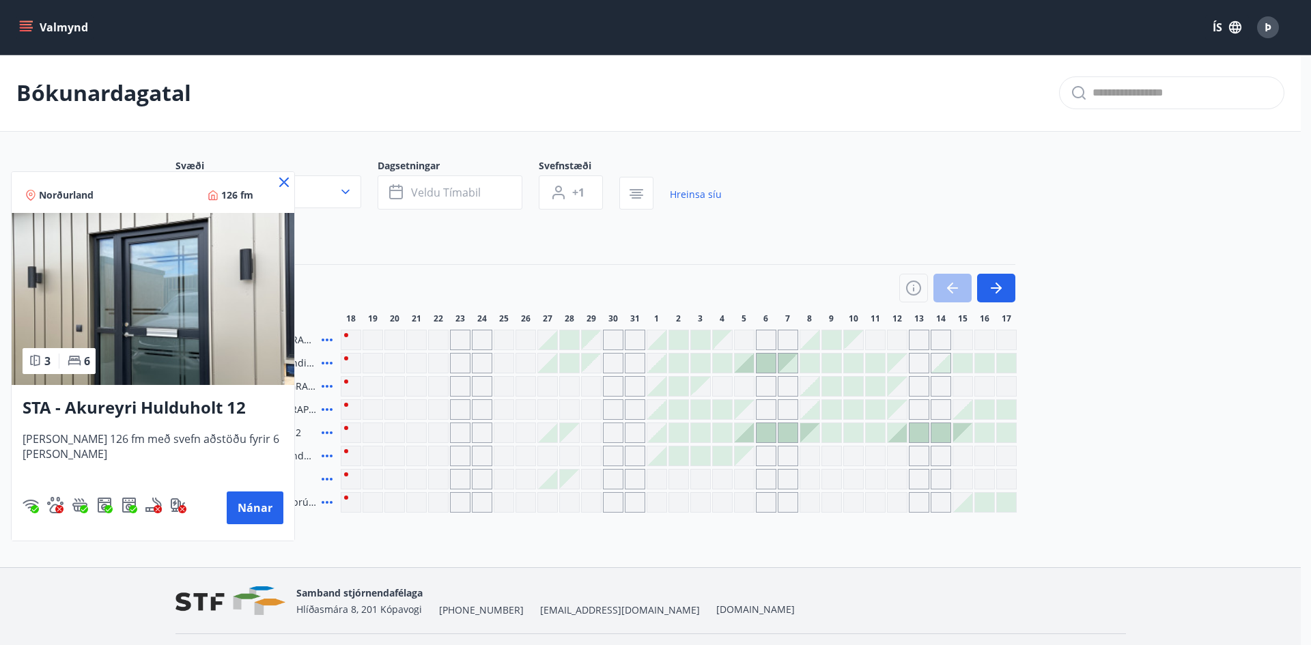
drag, startPoint x: 271, startPoint y: 177, endPoint x: 257, endPoint y: 273, distance: 97.4
click at [276, 178] on icon at bounding box center [284, 182] width 16 height 16
